Goal: Complete application form

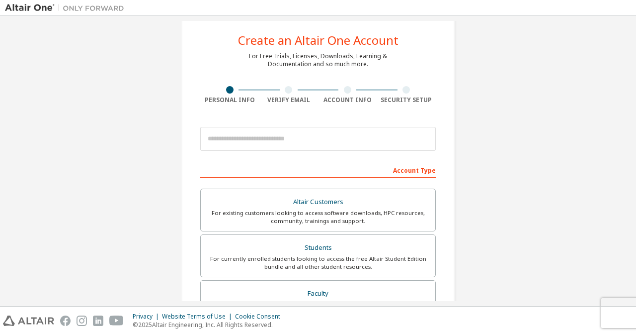
scroll to position [33, 0]
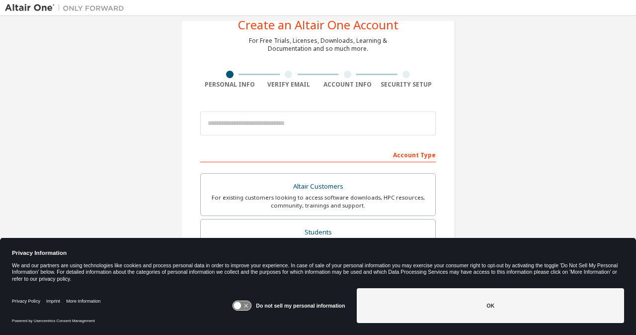
click at [456, 318] on button "OK" at bounding box center [490, 305] width 267 height 35
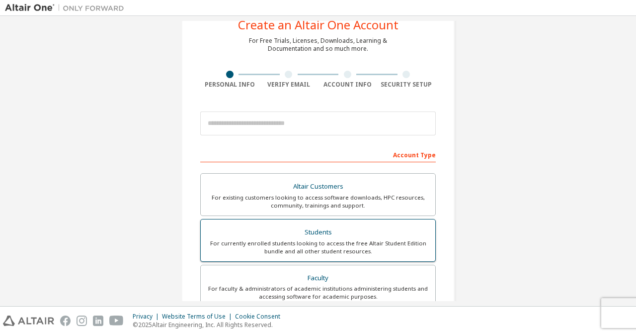
click at [348, 251] on div "For currently enrolled students looking to access the free Altair Student Editi…" at bounding box center [318, 247] width 223 height 16
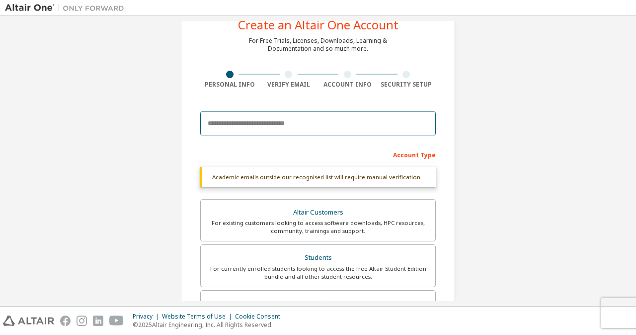
click at [355, 120] on input "email" at bounding box center [318, 123] width 236 height 24
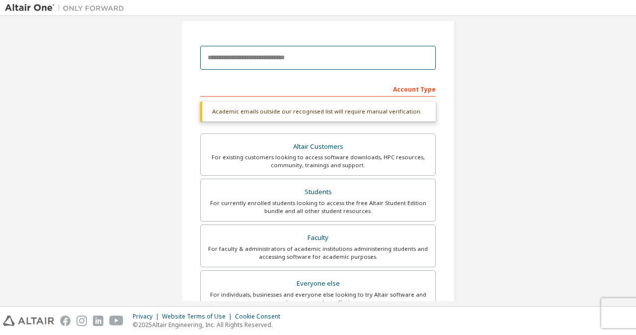
scroll to position [99, 0]
click at [275, 61] on input "email" at bounding box center [318, 57] width 236 height 24
type input "**********"
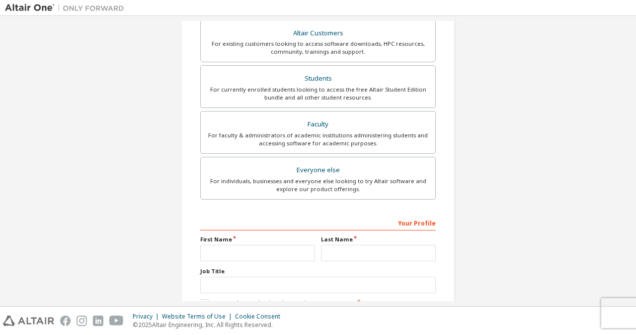
scroll to position [272, 0]
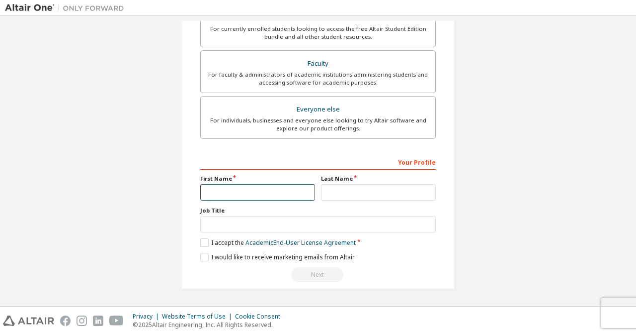
click at [284, 192] on input "text" at bounding box center [257, 192] width 115 height 16
type input "********"
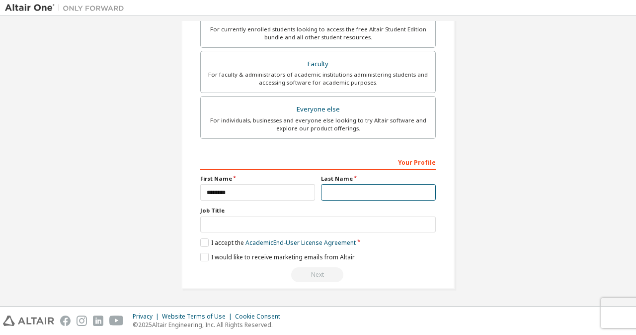
click at [354, 191] on input "text" at bounding box center [378, 192] width 115 height 16
type input "***"
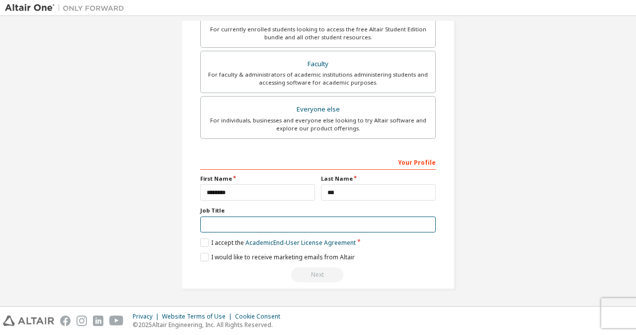
click at [301, 222] on input "text" at bounding box center [318, 224] width 236 height 16
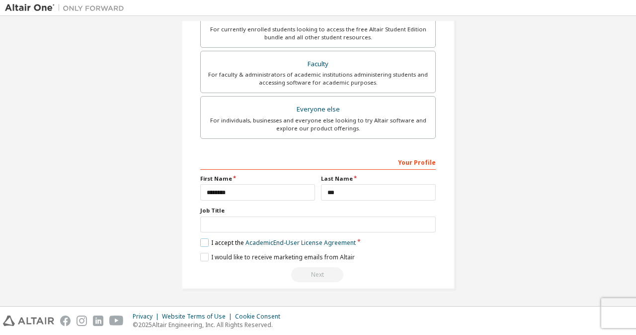
click at [204, 242] on label "I accept the Academic End-User License Agreement" at bounding box center [278, 242] width 156 height 8
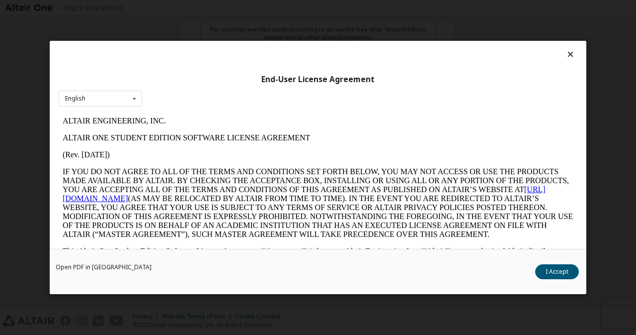
scroll to position [0, 0]
click at [549, 269] on button "I Accept" at bounding box center [557, 271] width 44 height 15
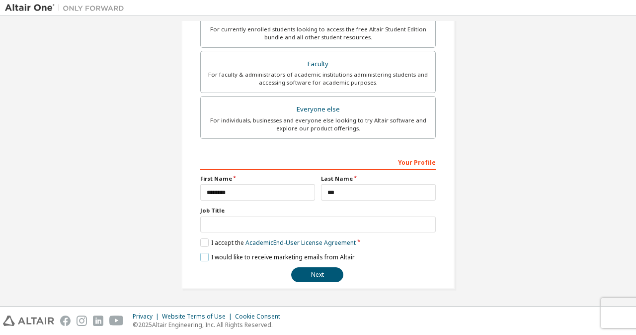
click at [206, 256] on label "I would like to receive marketing emails from Altair" at bounding box center [277, 257] width 155 height 8
click at [308, 271] on button "Next" at bounding box center [317, 274] width 52 height 15
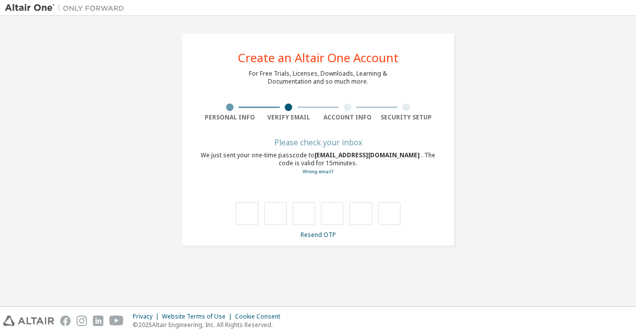
type input "*"
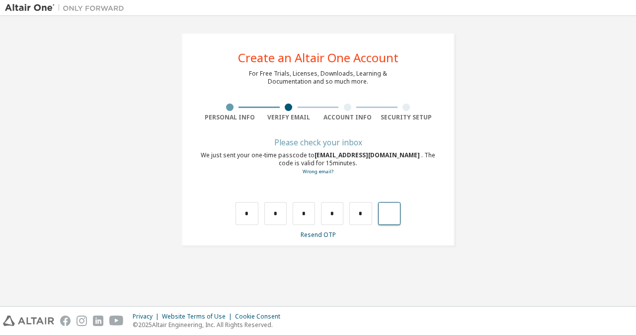
type input "*"
